Goal: Task Accomplishment & Management: Complete application form

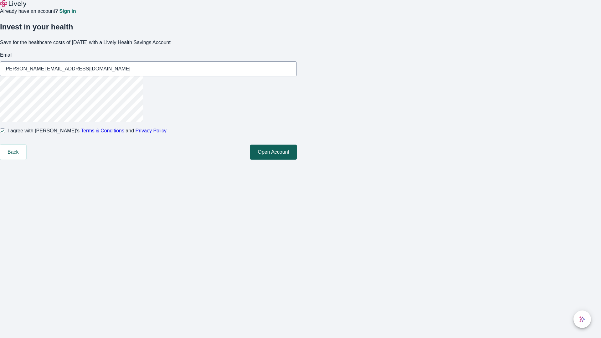
click at [297, 160] on button "Open Account" at bounding box center [273, 152] width 47 height 15
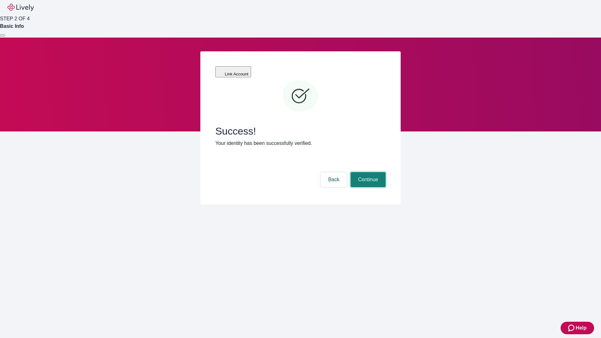
click at [367, 172] on button "Continue" at bounding box center [368, 179] width 35 height 15
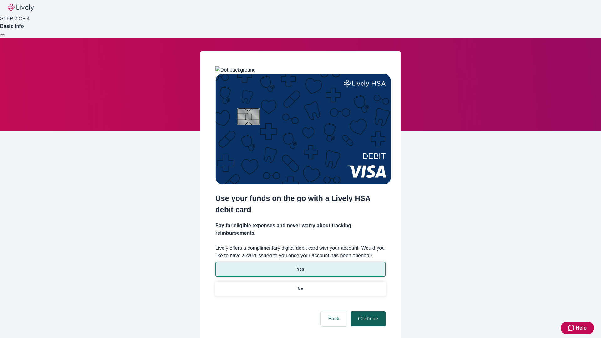
click at [300, 286] on p "No" at bounding box center [301, 289] width 6 height 7
click at [367, 312] on button "Continue" at bounding box center [368, 319] width 35 height 15
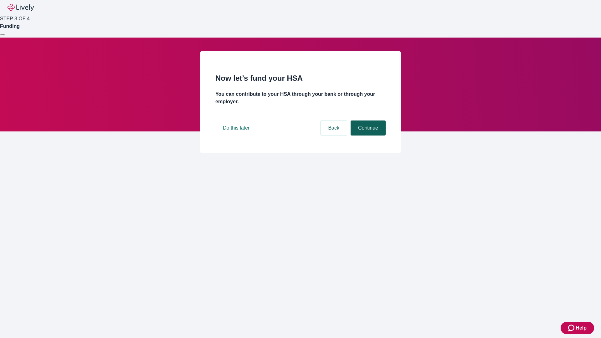
click at [367, 136] on button "Continue" at bounding box center [368, 128] width 35 height 15
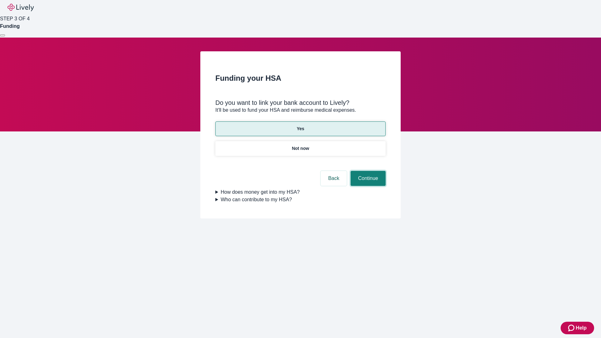
click at [367, 171] on button "Continue" at bounding box center [368, 178] width 35 height 15
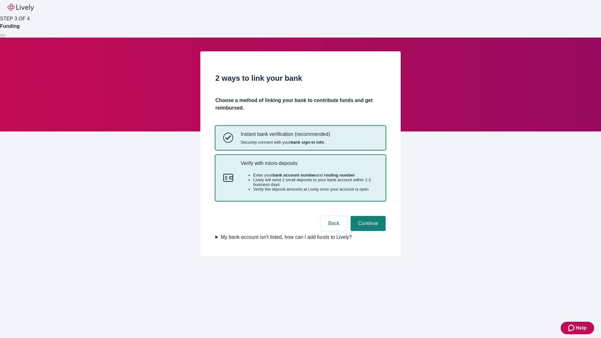
click at [309, 166] on p "Verify with micro-deposits" at bounding box center [309, 163] width 137 height 6
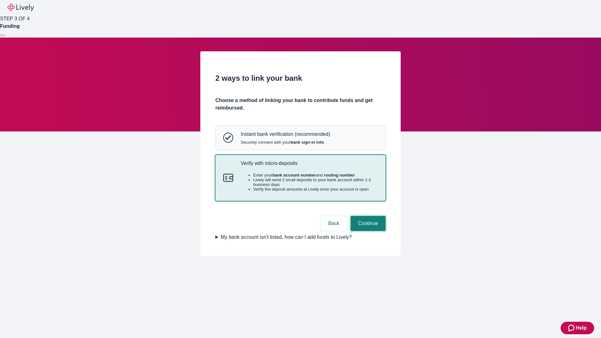
click at [367, 231] on button "Continue" at bounding box center [368, 223] width 35 height 15
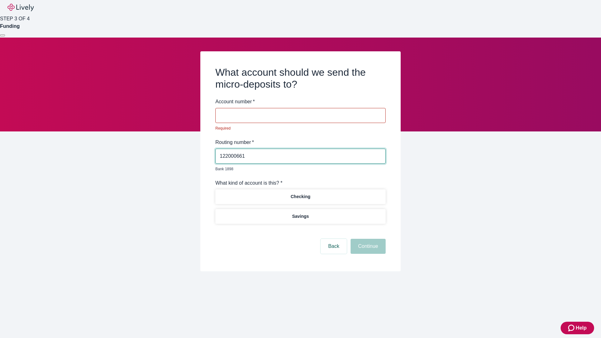
type input "122000661"
type input "031238"
